Goal: Obtain resource: Download file/media

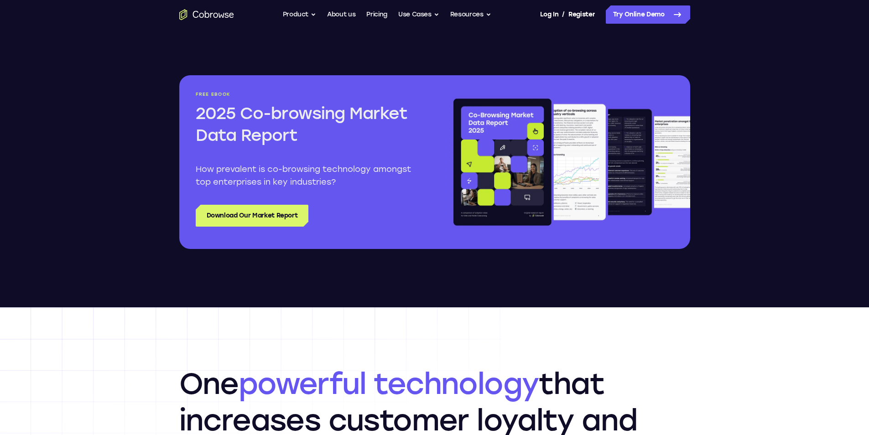
scroll to position [1050, 0]
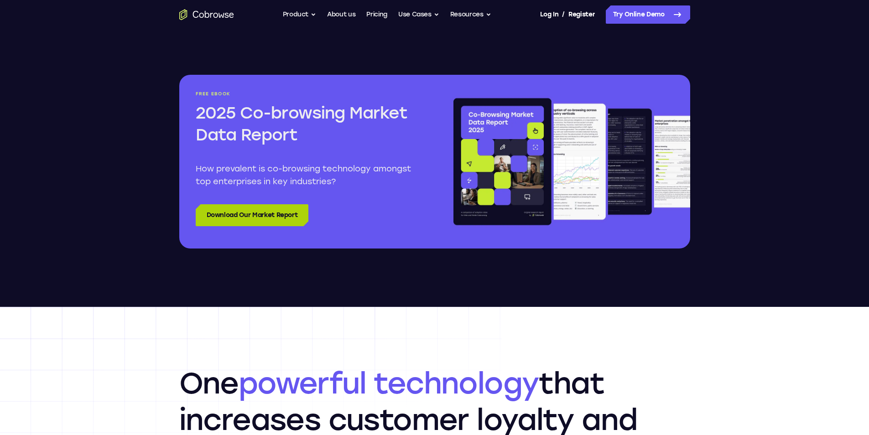
click at [219, 214] on link "Download Our Market Report" at bounding box center [252, 215] width 113 height 22
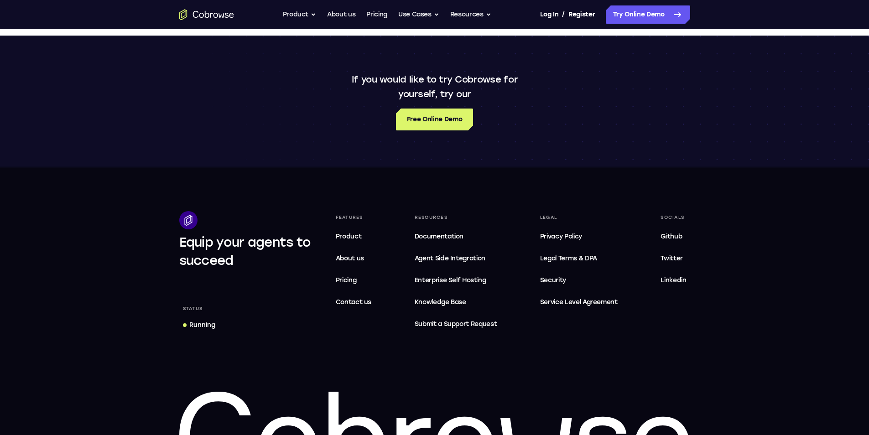
scroll to position [730, 0]
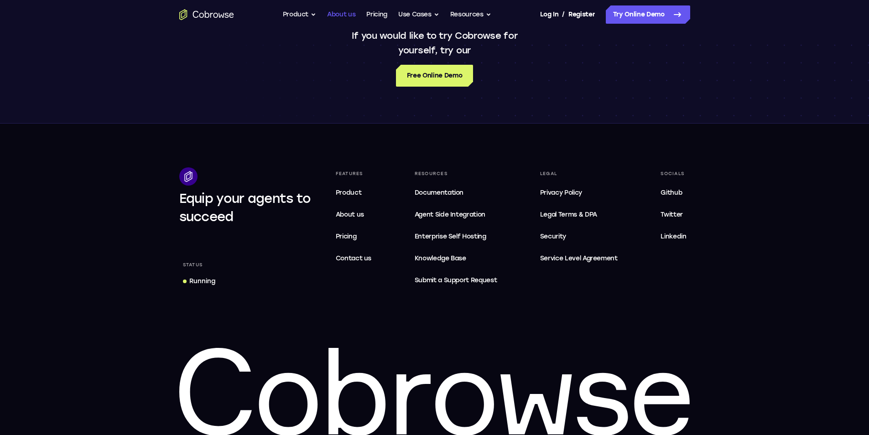
click at [344, 10] on link "About us" at bounding box center [341, 14] width 28 height 18
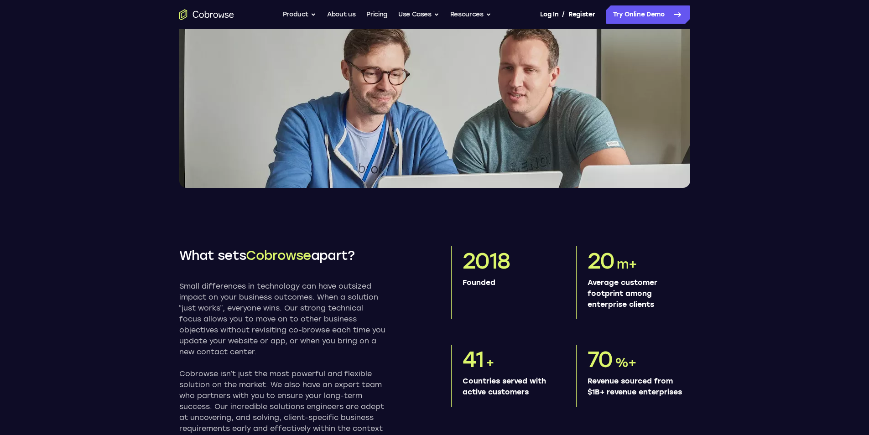
scroll to position [228, 0]
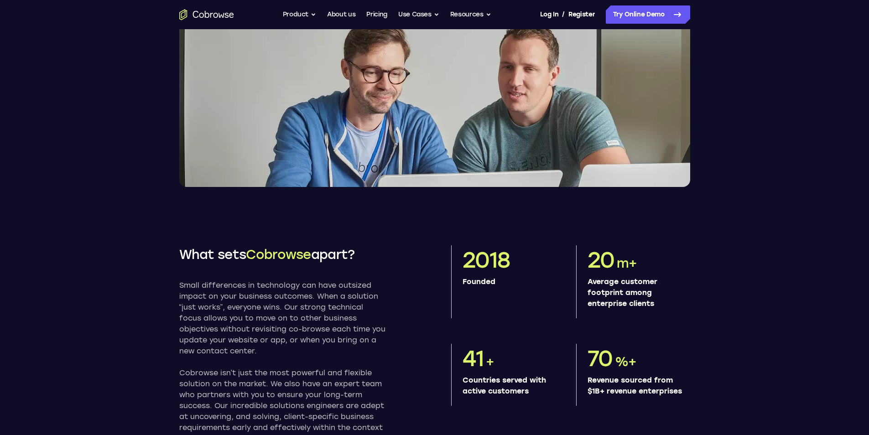
click at [336, 122] on img at bounding box center [434, 102] width 511 height 169
click at [384, 103] on img at bounding box center [434, 102] width 511 height 169
click at [535, 89] on img at bounding box center [434, 102] width 511 height 169
